Goal: Task Accomplishment & Management: Manage account settings

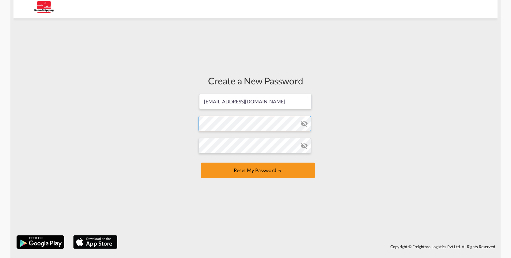
click at [228, 125] on form "[EMAIL_ADDRESS][DOMAIN_NAME] Password must contain the following: A special cha…" at bounding box center [255, 136] width 114 height 86
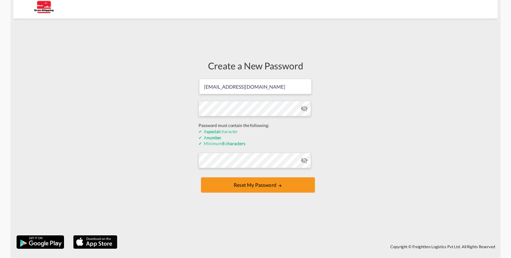
click at [302, 108] on form "[EMAIL_ADDRESS][DOMAIN_NAME] Password must contain the following: A special cha…" at bounding box center [255, 136] width 114 height 116
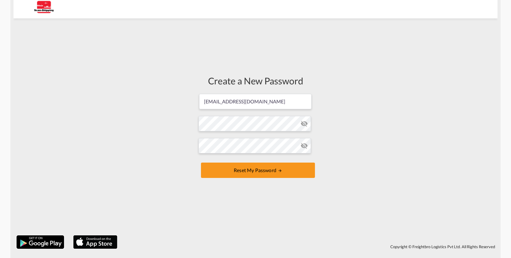
click at [305, 125] on md-icon "icon-eye-off" at bounding box center [303, 123] width 7 height 7
click at [277, 167] on button "Reset my password" at bounding box center [258, 169] width 114 height 15
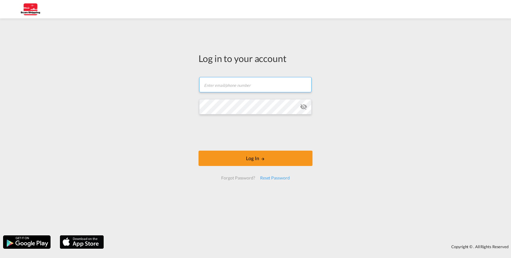
click at [243, 84] on input "text" at bounding box center [255, 84] width 112 height 15
type input "[EMAIL_ADDRESS][DOMAIN_NAME]"
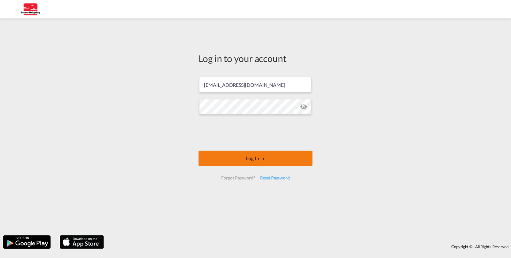
click at [252, 155] on button "Log In" at bounding box center [255, 157] width 114 height 15
